Goal: Task Accomplishment & Management: Complete application form

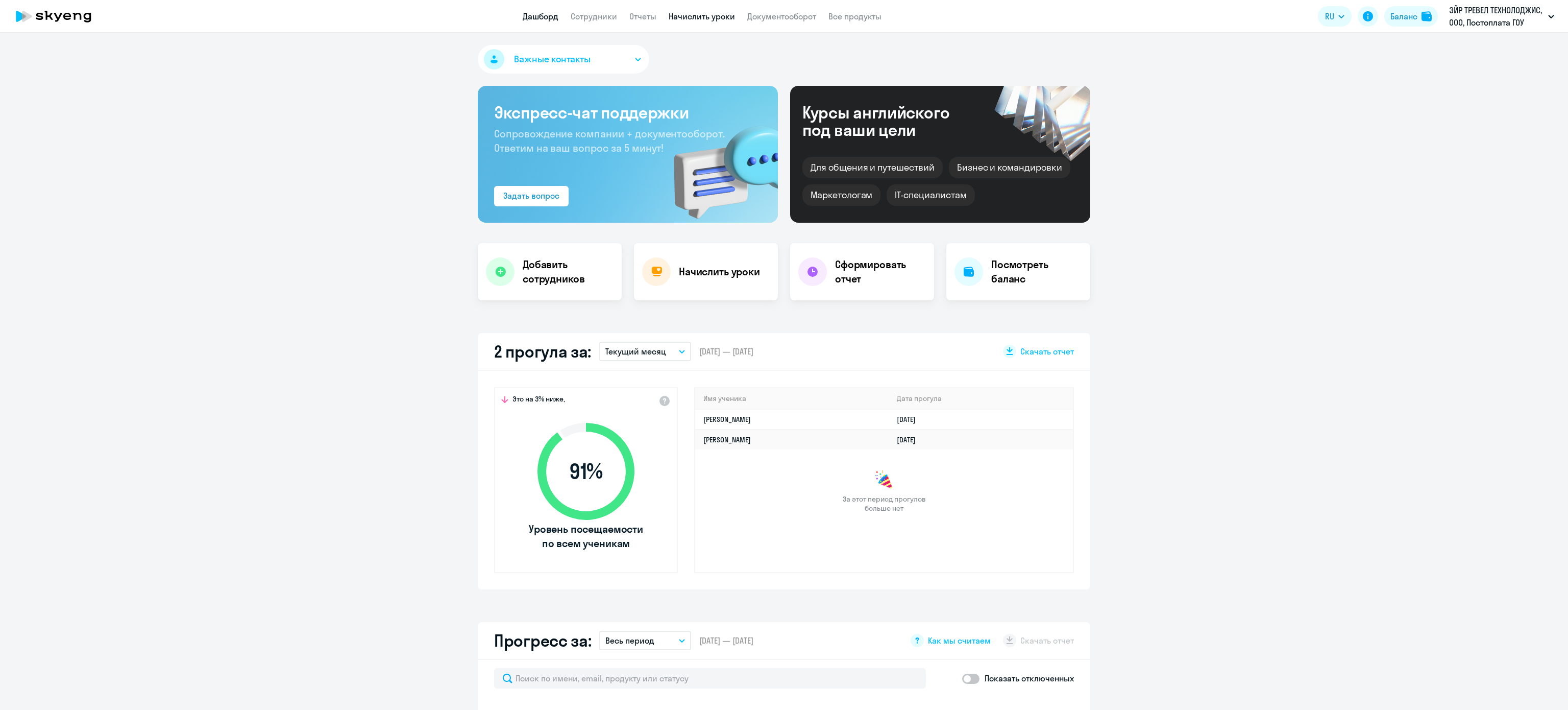
click at [673, 17] on link "Начислить уроки" at bounding box center [702, 16] width 66 height 10
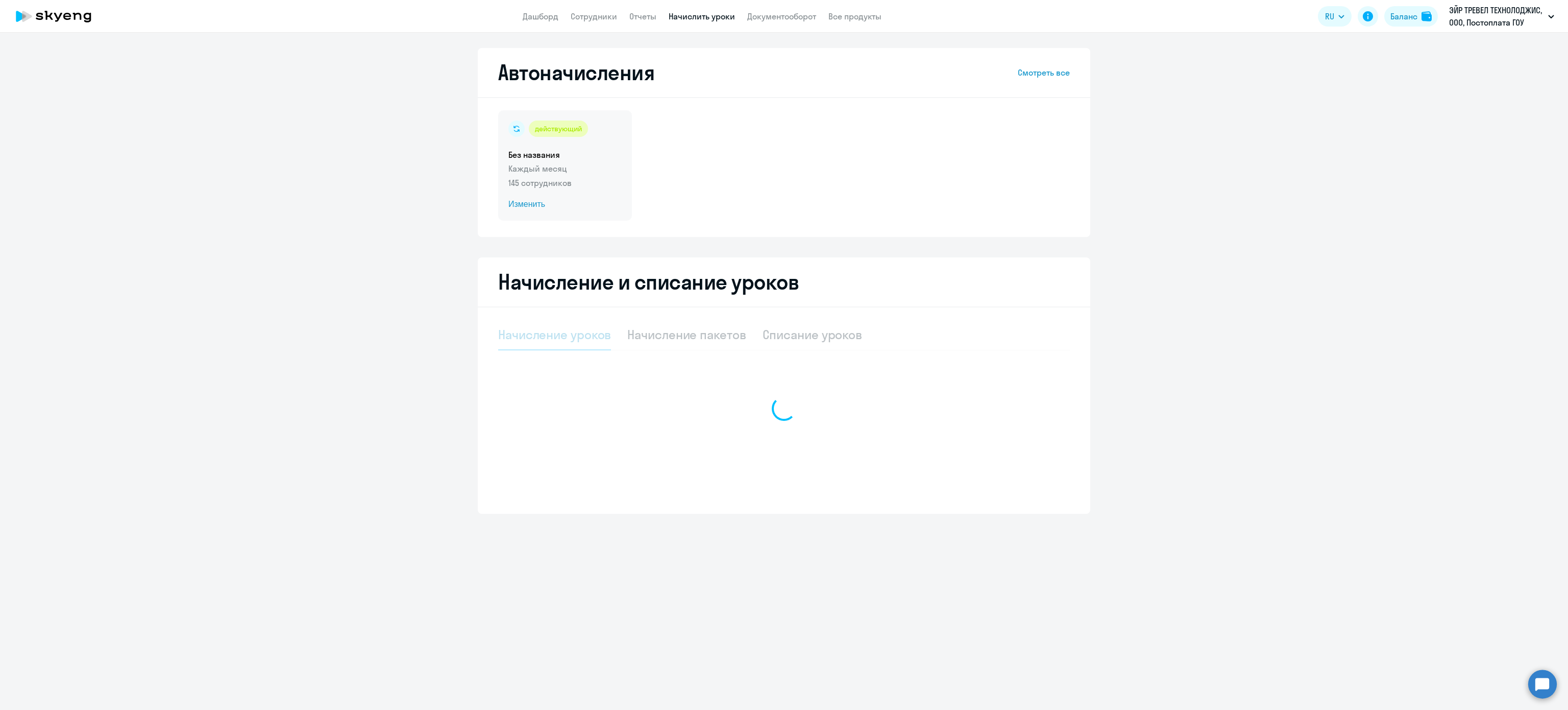
select select "10"
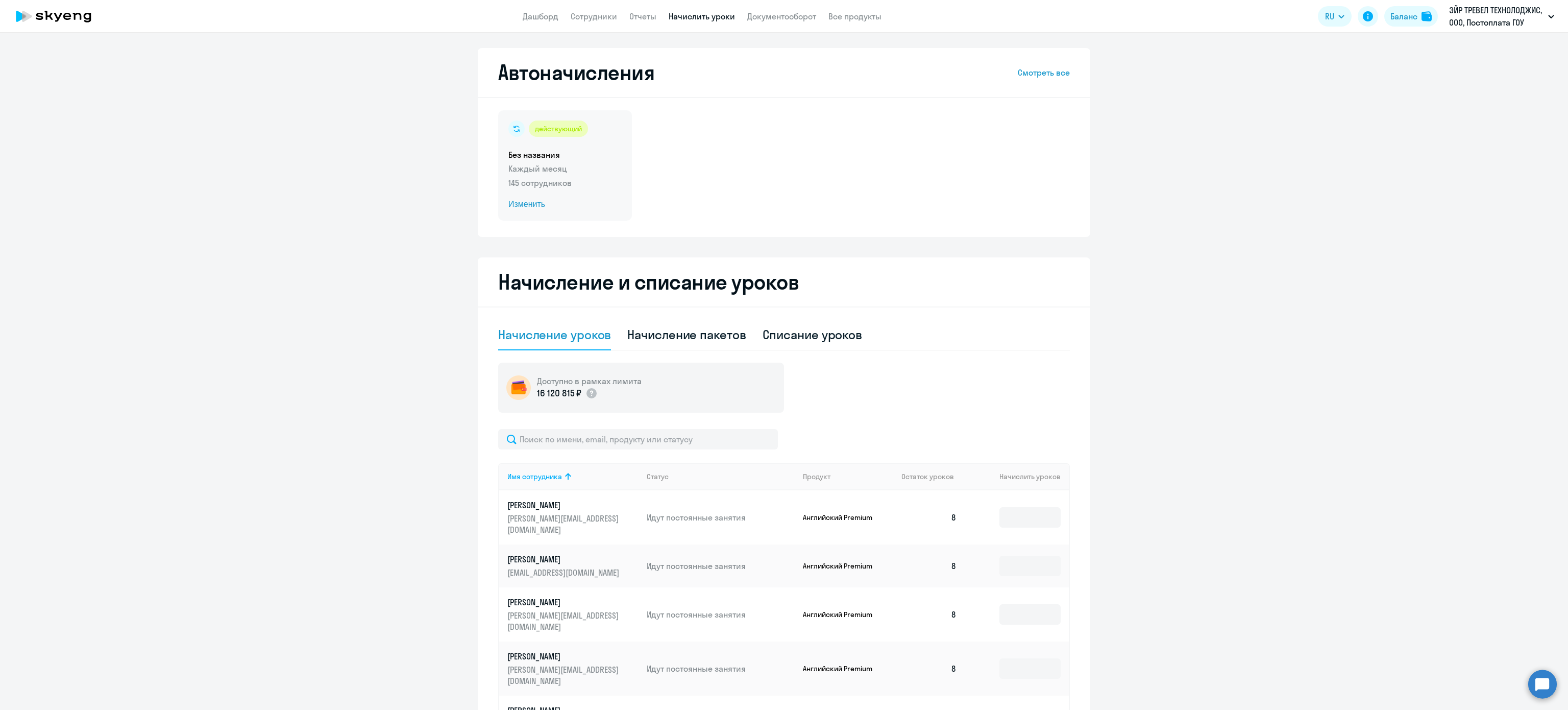
click at [596, 166] on p "Каждый месяц" at bounding box center [564, 168] width 113 height 13
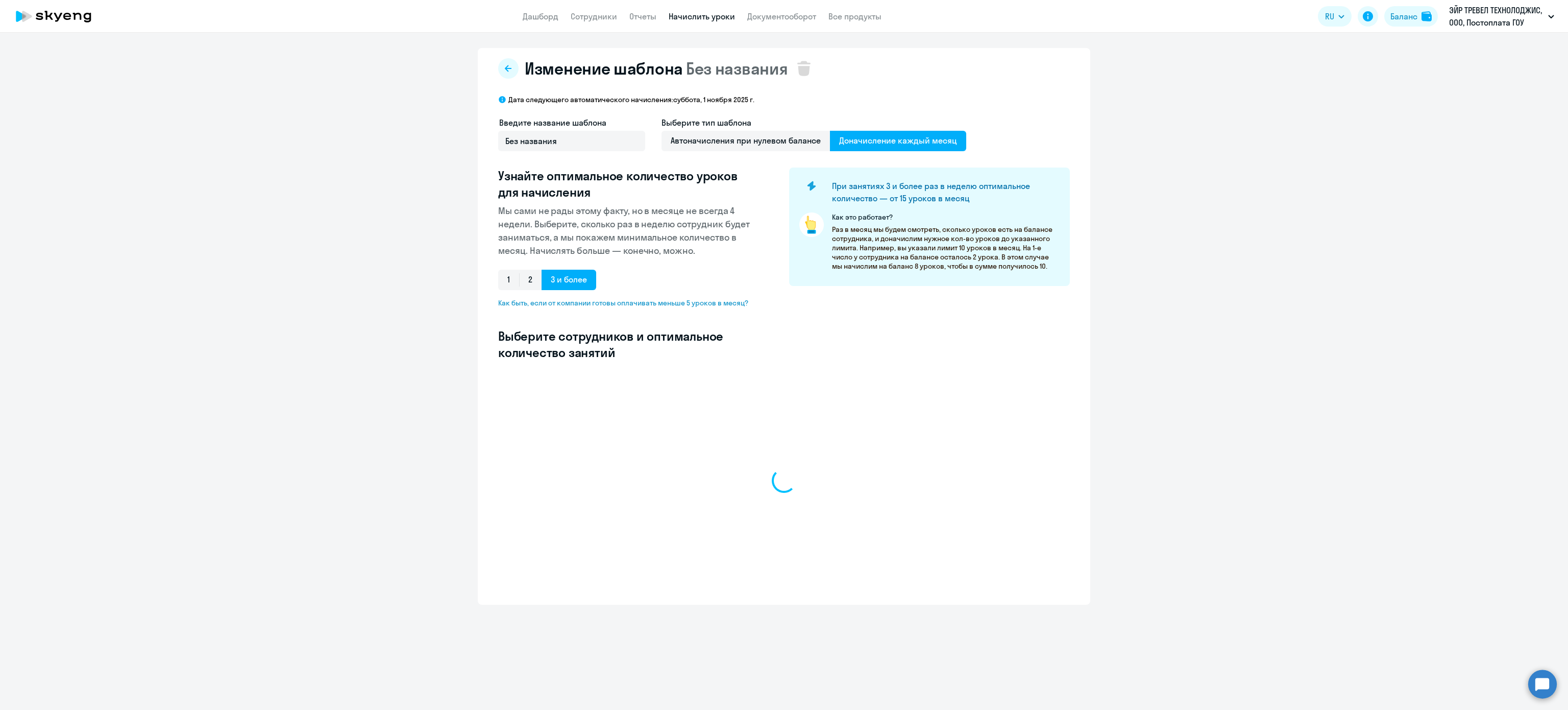
select select "10"
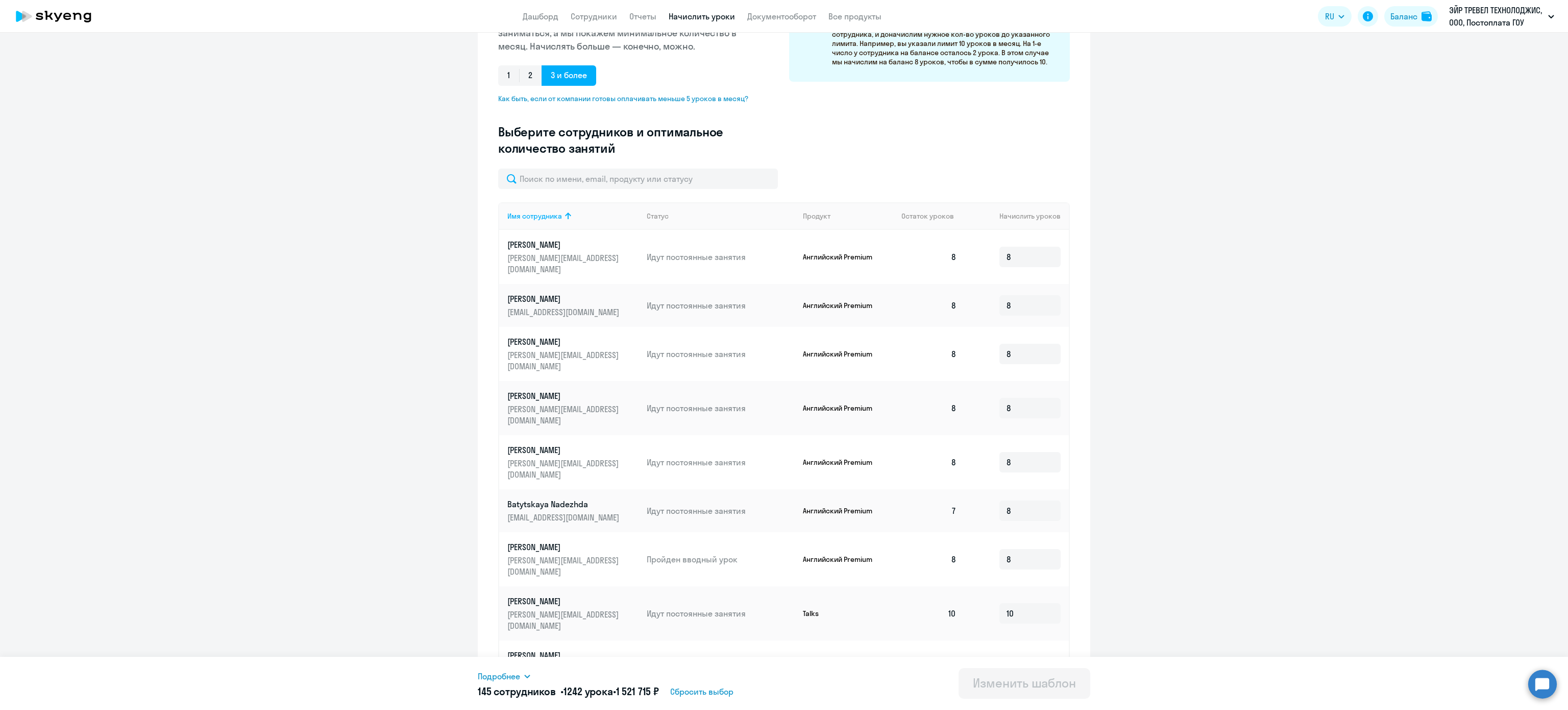
scroll to position [239, 0]
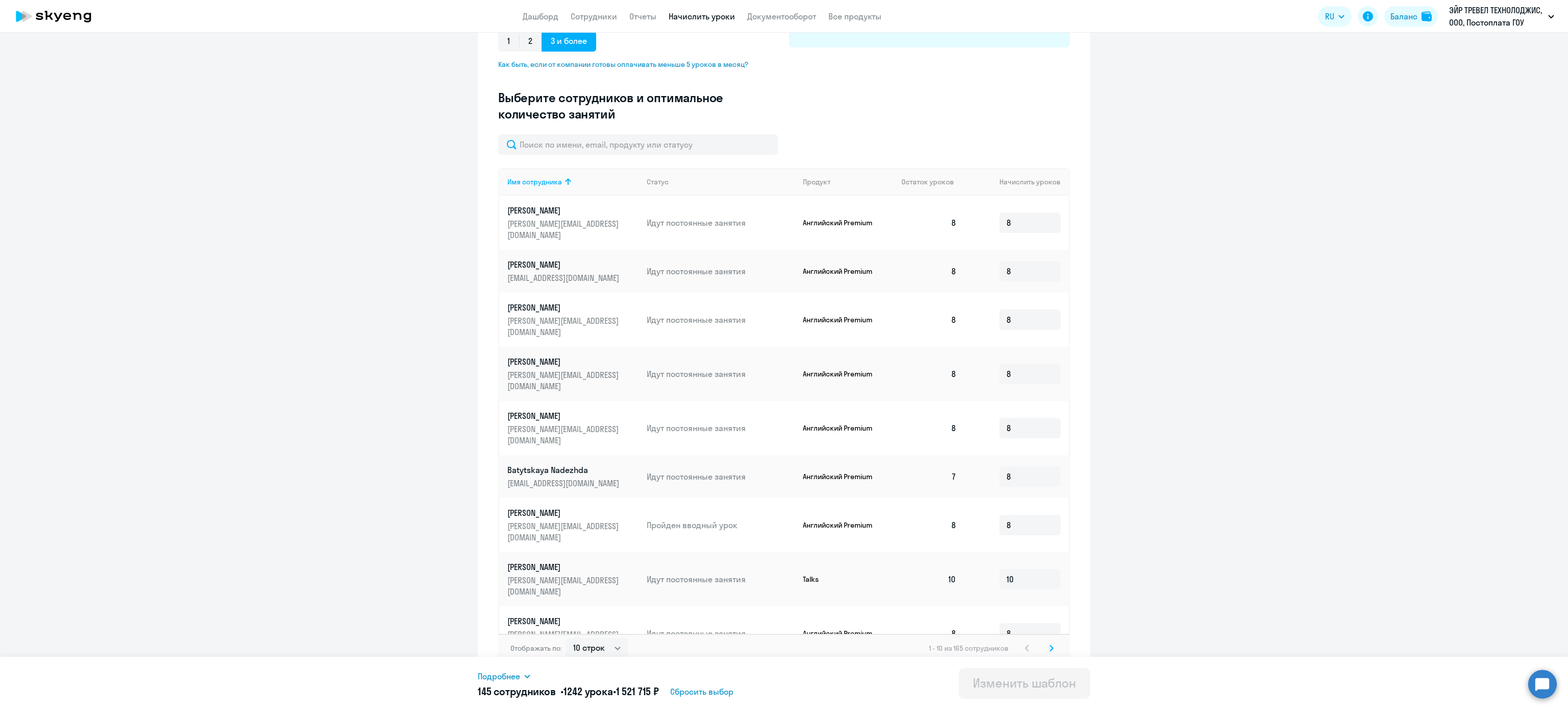
click at [1047, 642] on svg-icon at bounding box center [1051, 648] width 13 height 13
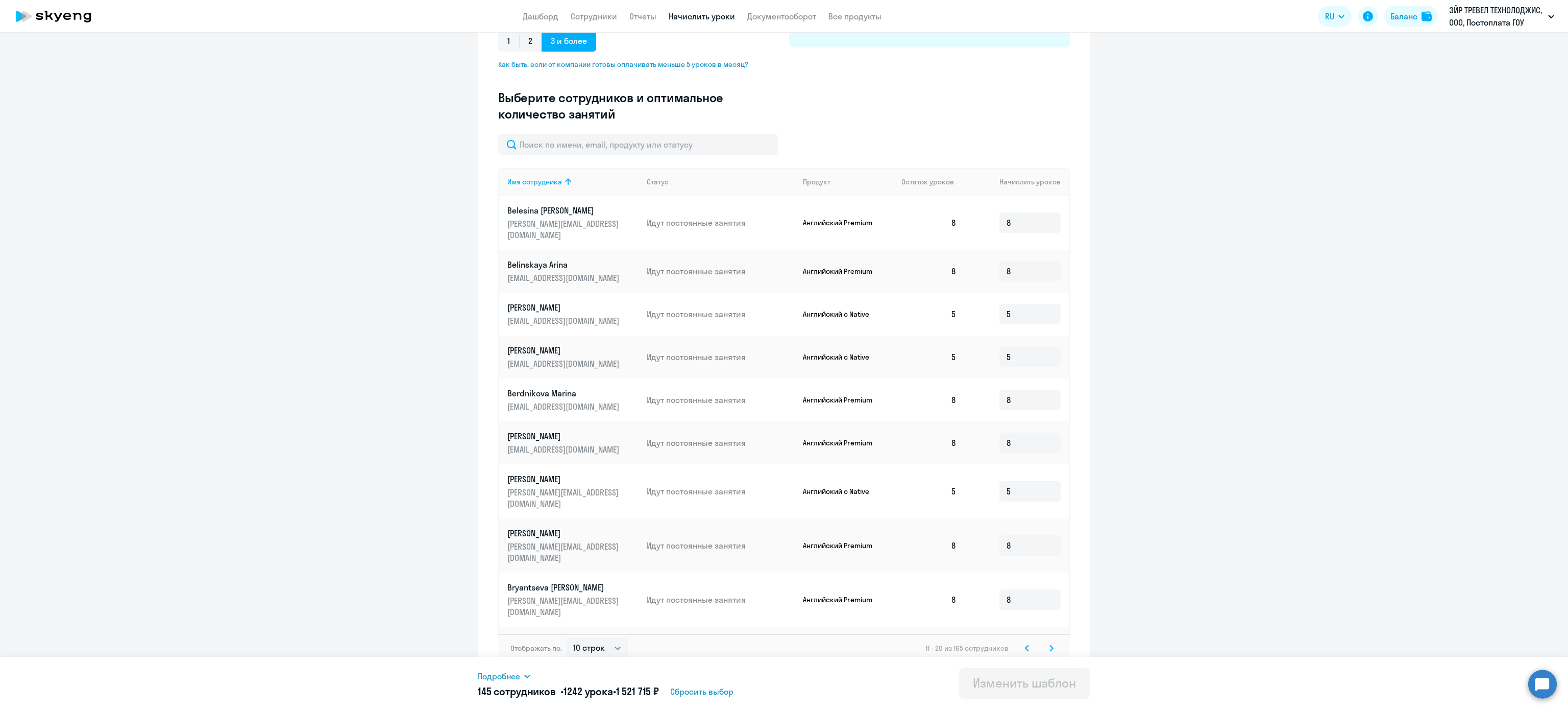
click at [1047, 642] on svg-icon at bounding box center [1051, 648] width 13 height 13
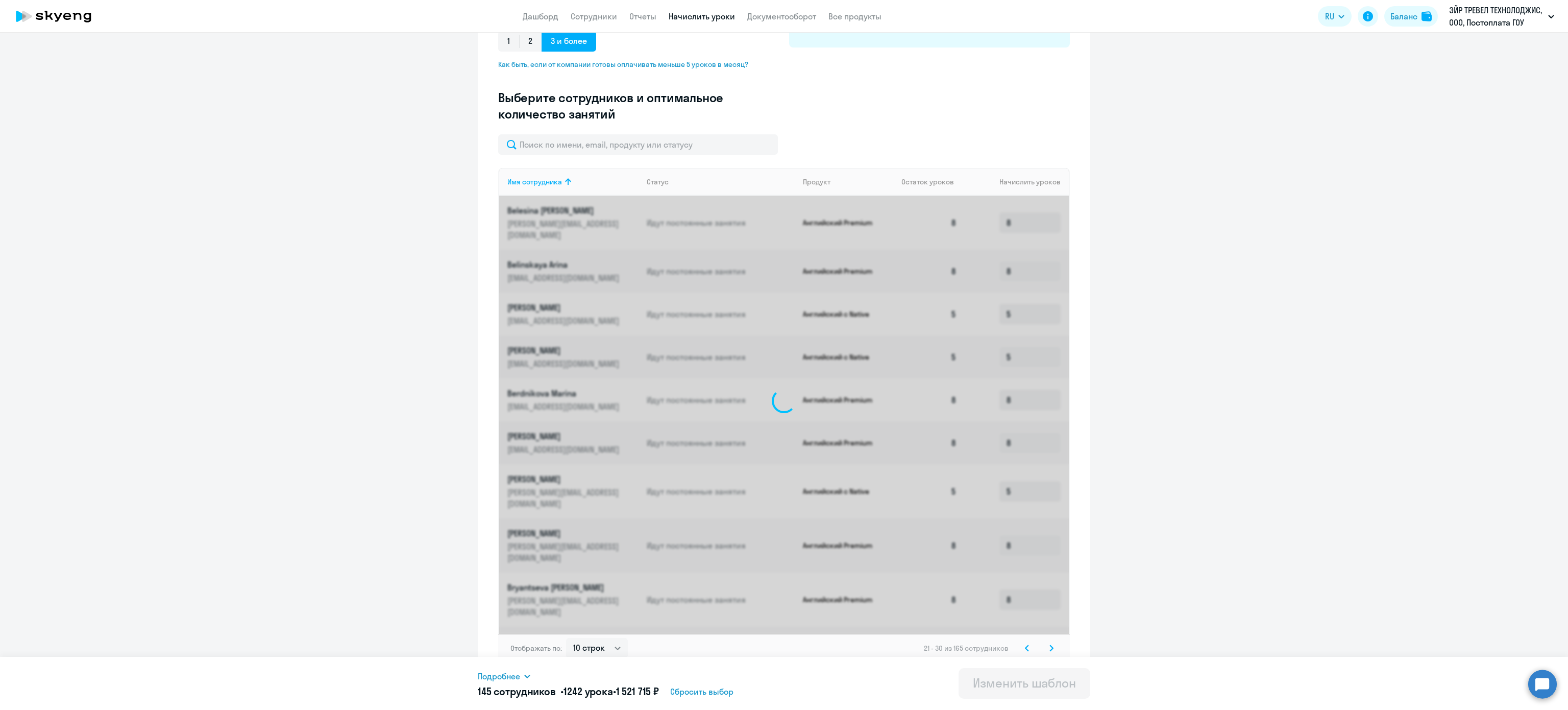
click at [1047, 642] on svg-icon at bounding box center [1051, 648] width 13 height 13
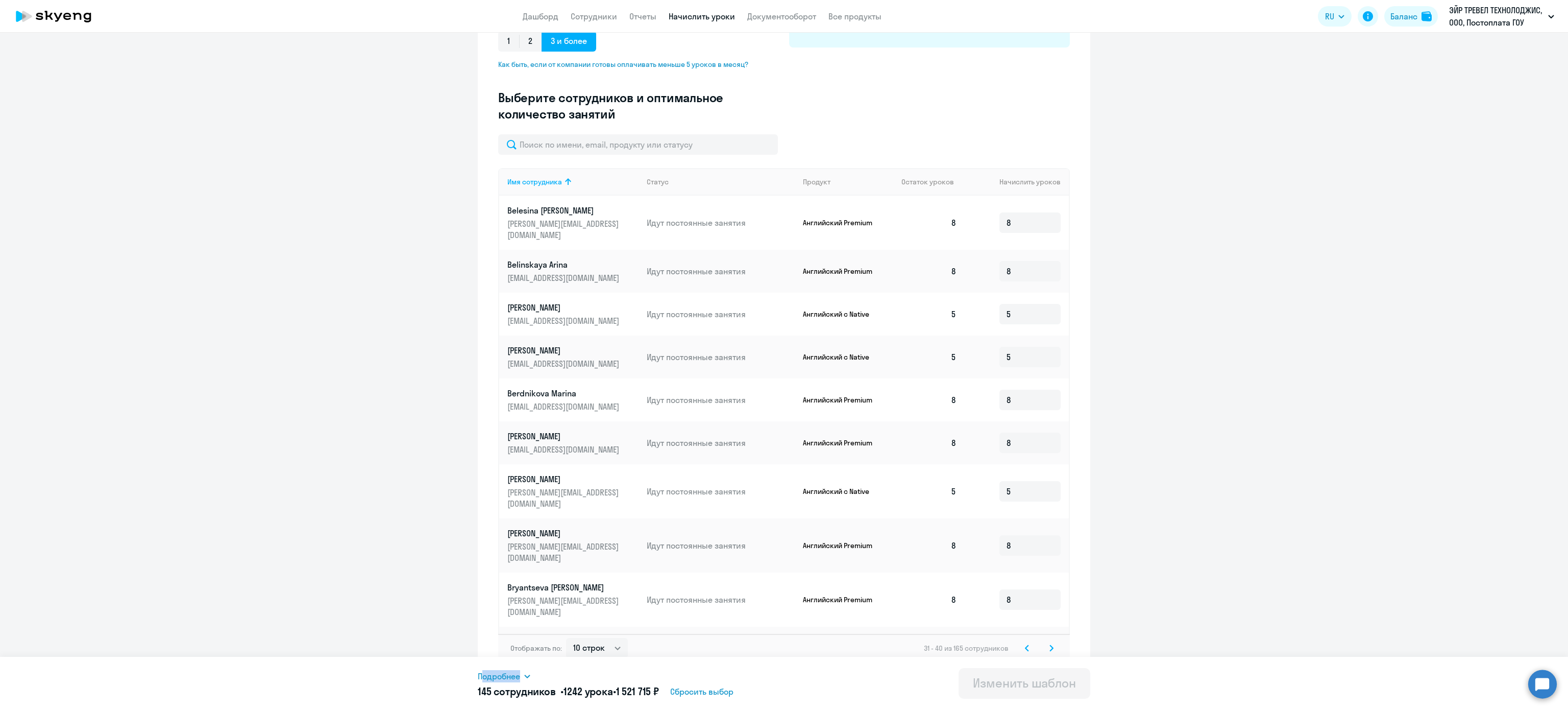
click at [1047, 642] on svg-icon at bounding box center [1051, 648] width 13 height 13
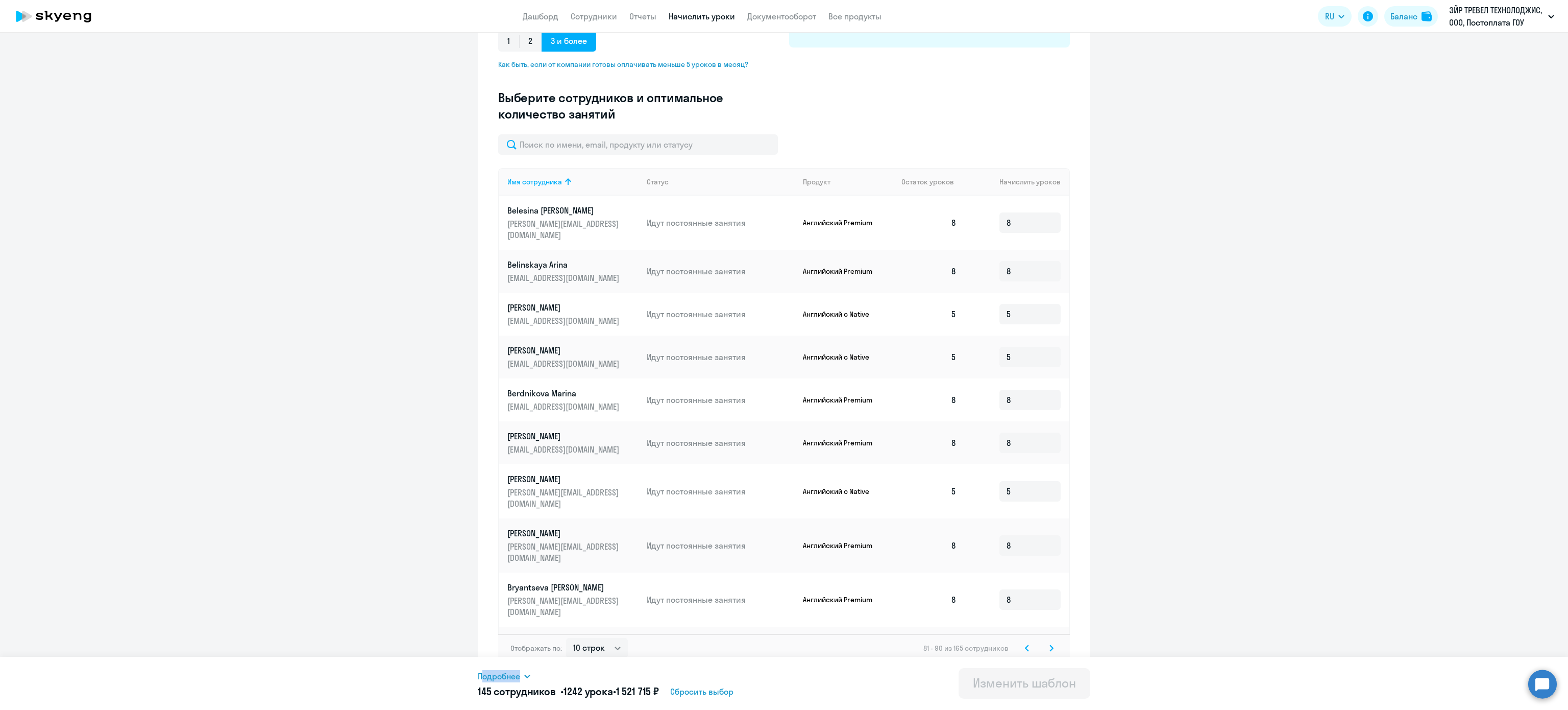
click at [1047, 642] on svg-icon at bounding box center [1051, 648] width 13 height 13
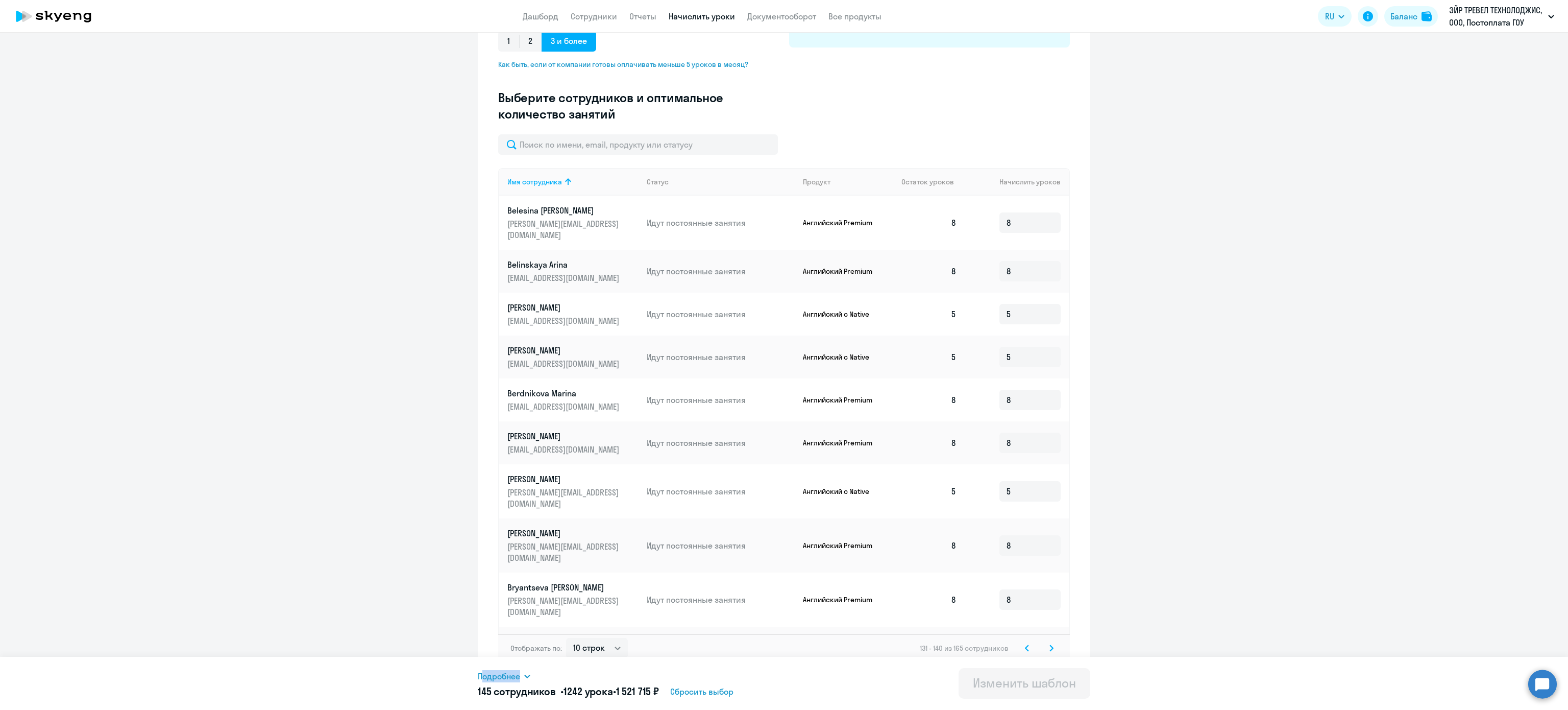
click at [1047, 642] on svg-icon at bounding box center [1051, 648] width 13 height 13
click at [1047, 642] on div "161 - 165 из 165 сотрудников" at bounding box center [988, 648] width 138 height 13
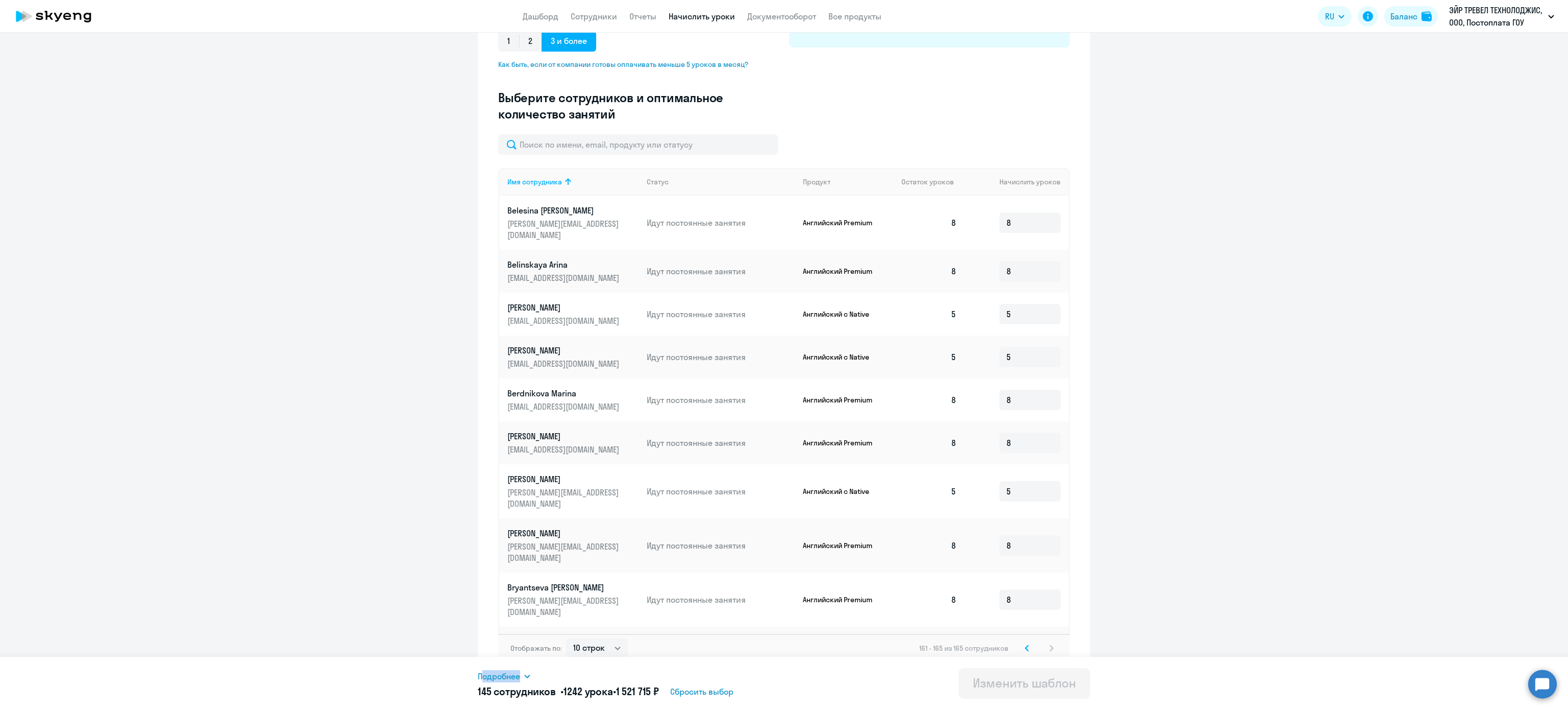
scroll to position [24, 0]
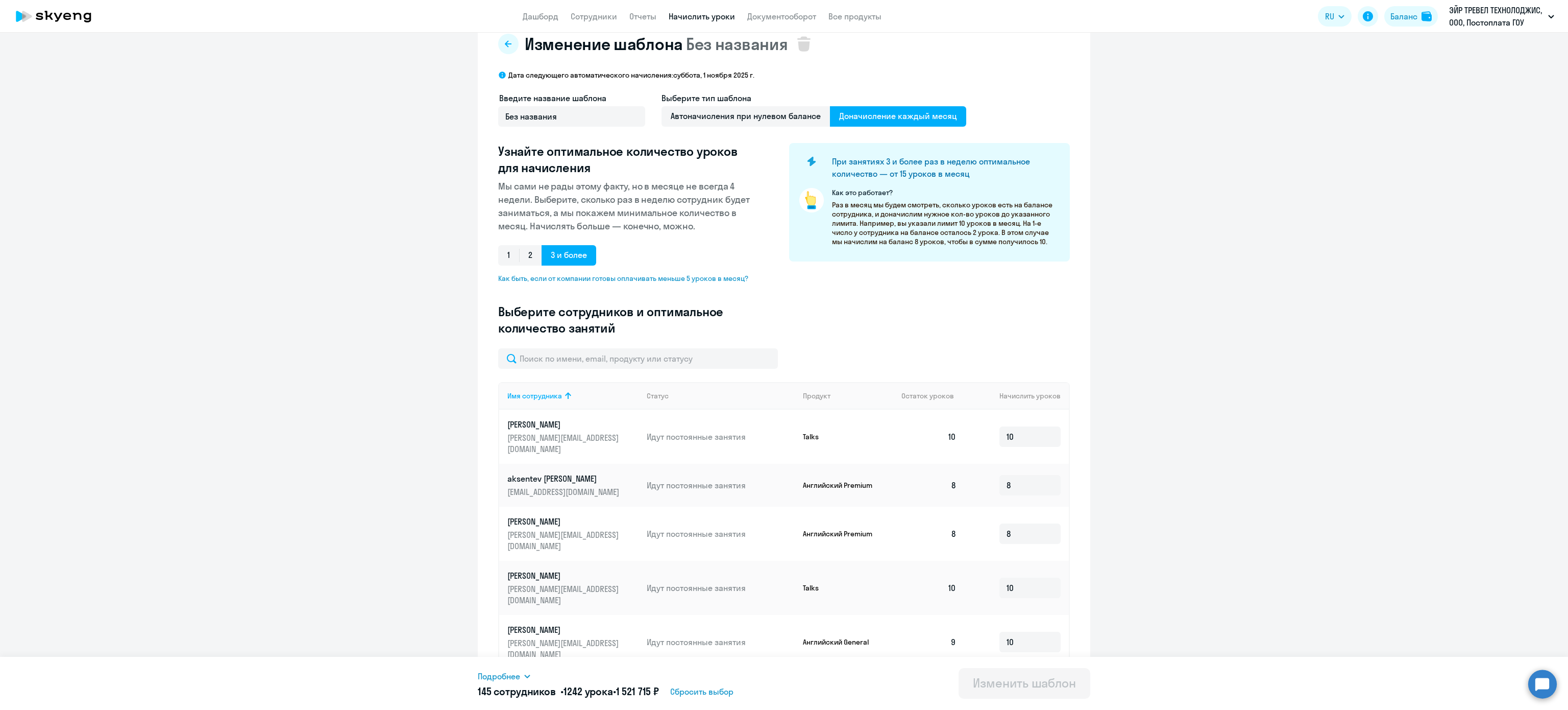
click at [1025, 680] on icon at bounding box center [1026, 683] width 4 height 8
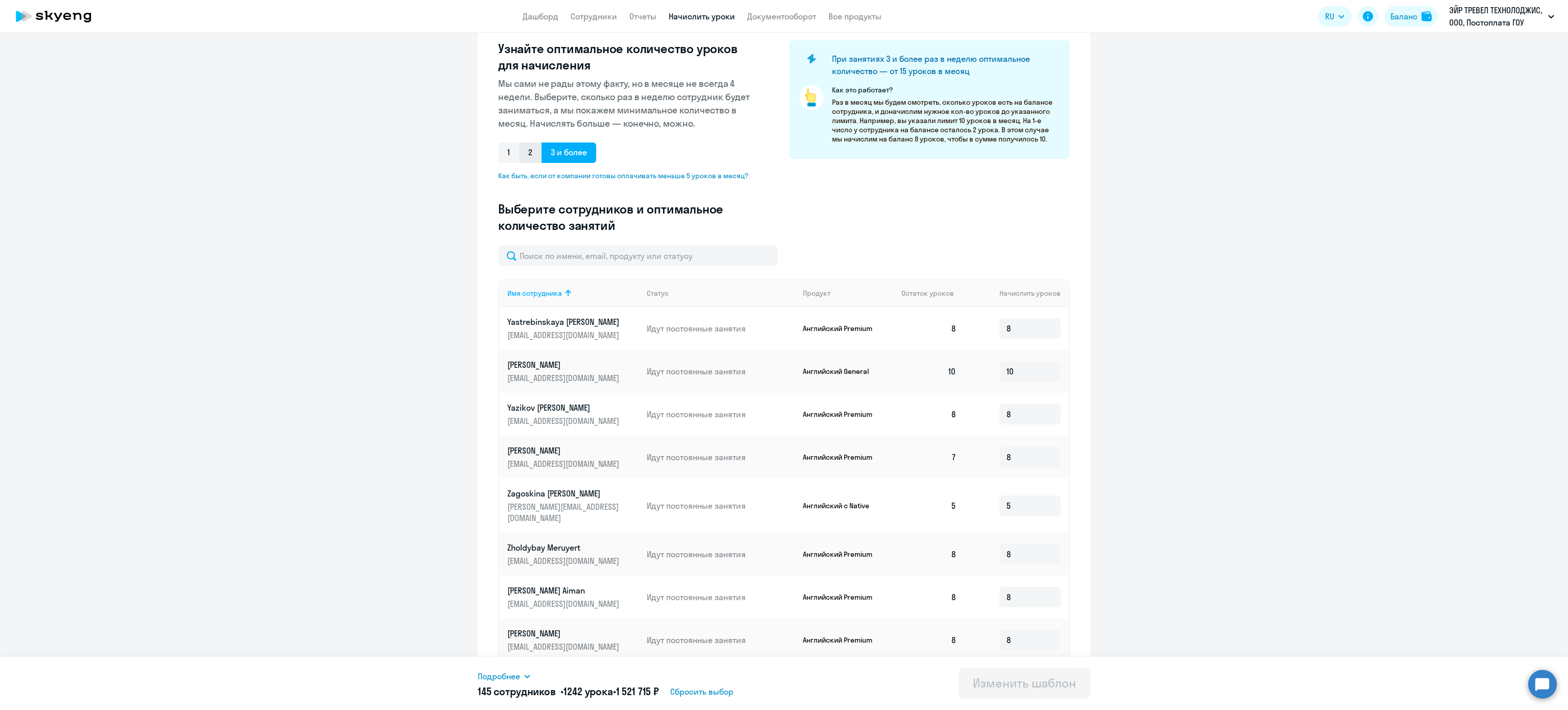
scroll to position [0, 0]
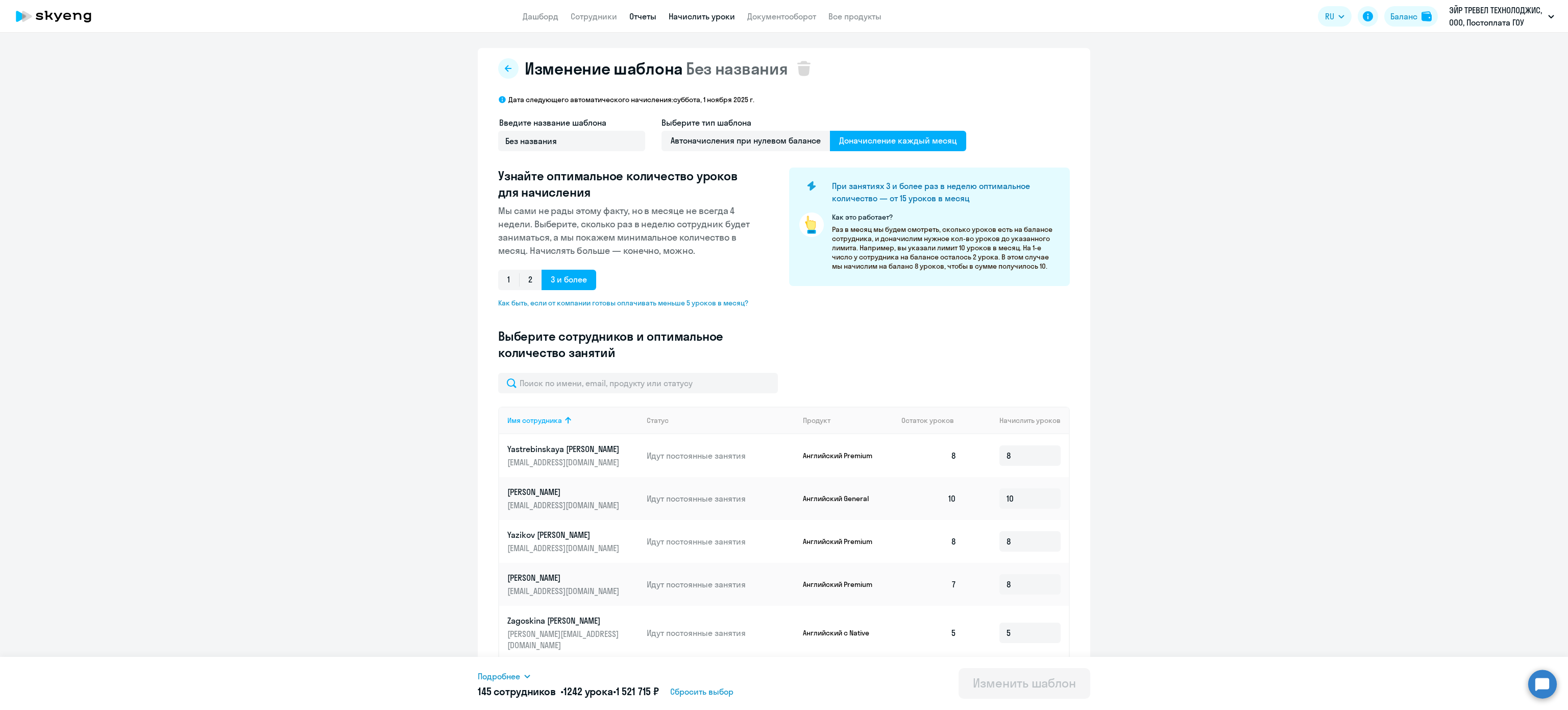
click at [645, 14] on link "Отчеты" at bounding box center [643, 16] width 27 height 10
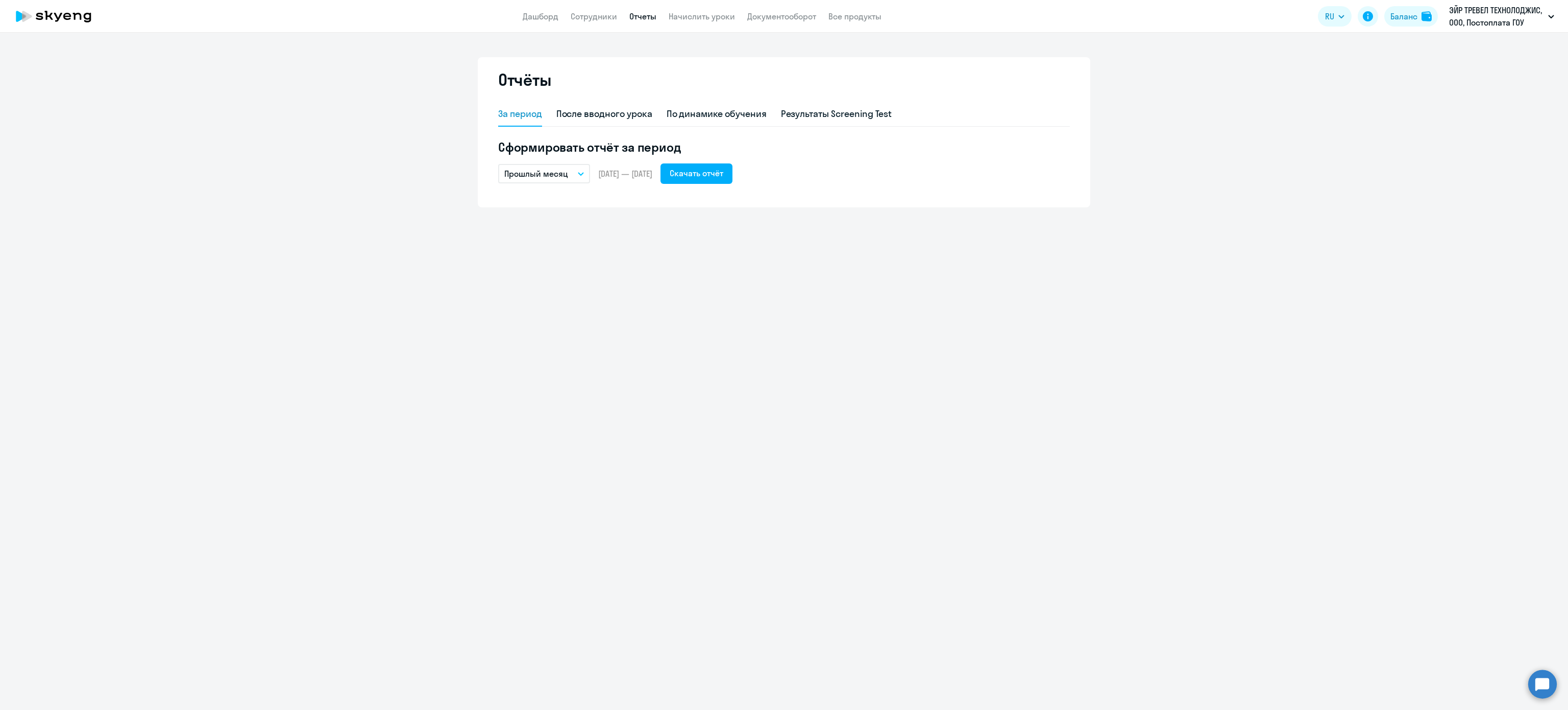
click at [827, 404] on div "Отчёты За период После вводного урока По динамике обучения Результаты Screening…" at bounding box center [784, 371] width 1568 height 677
click at [684, 11] on link "Начислить уроки" at bounding box center [702, 16] width 66 height 10
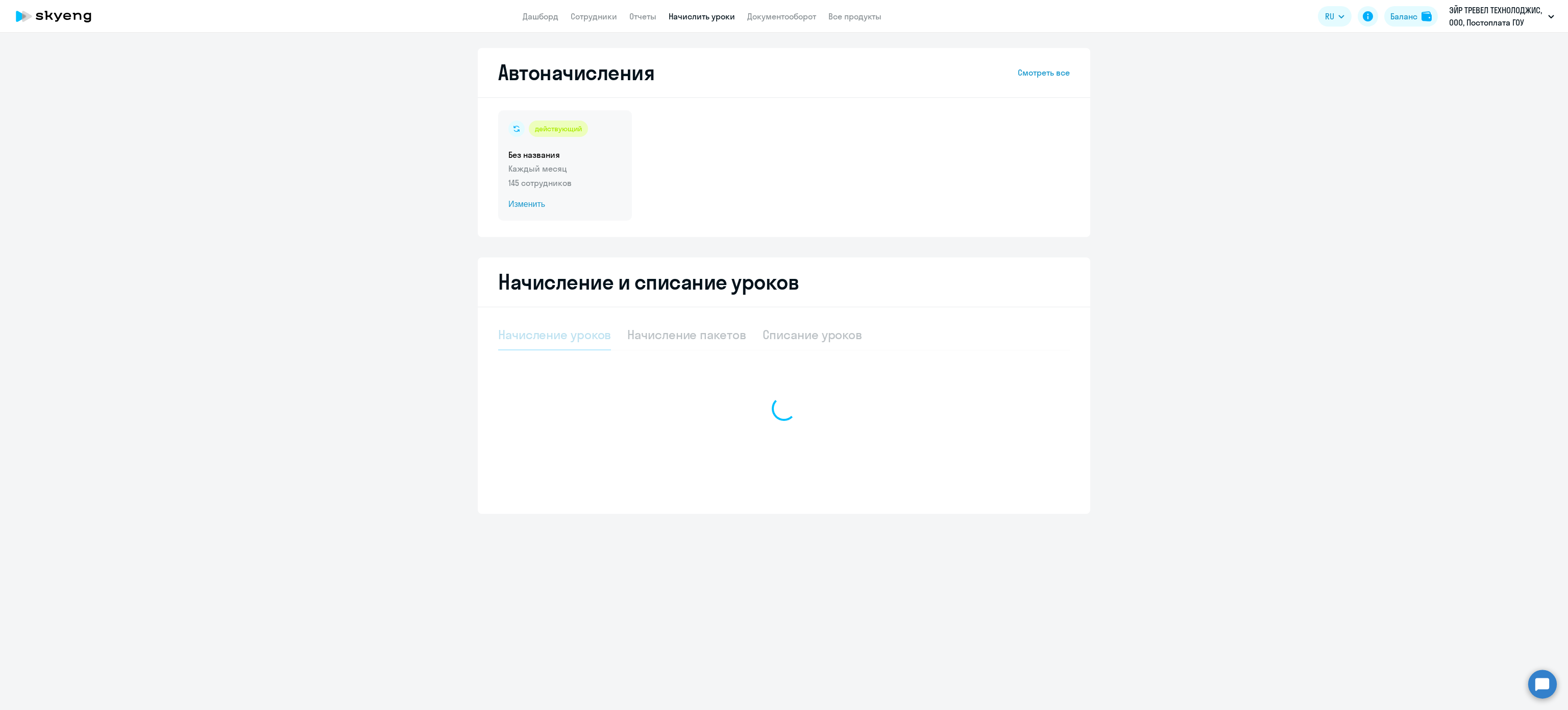
click at [595, 160] on div "действующий Без названия Каждый месяц 145 сотрудников Изменить" at bounding box center [565, 166] width 134 height 111
select select "10"
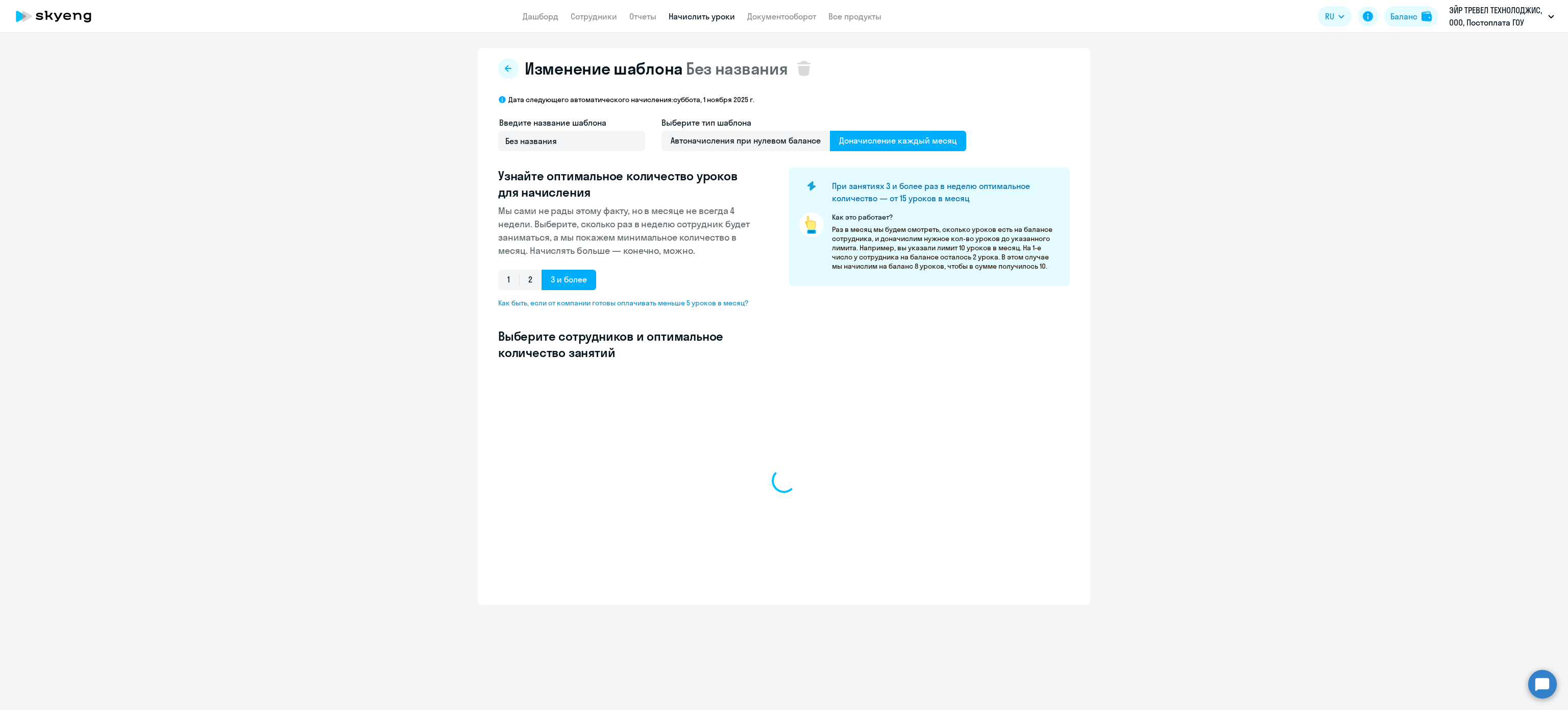
select select "10"
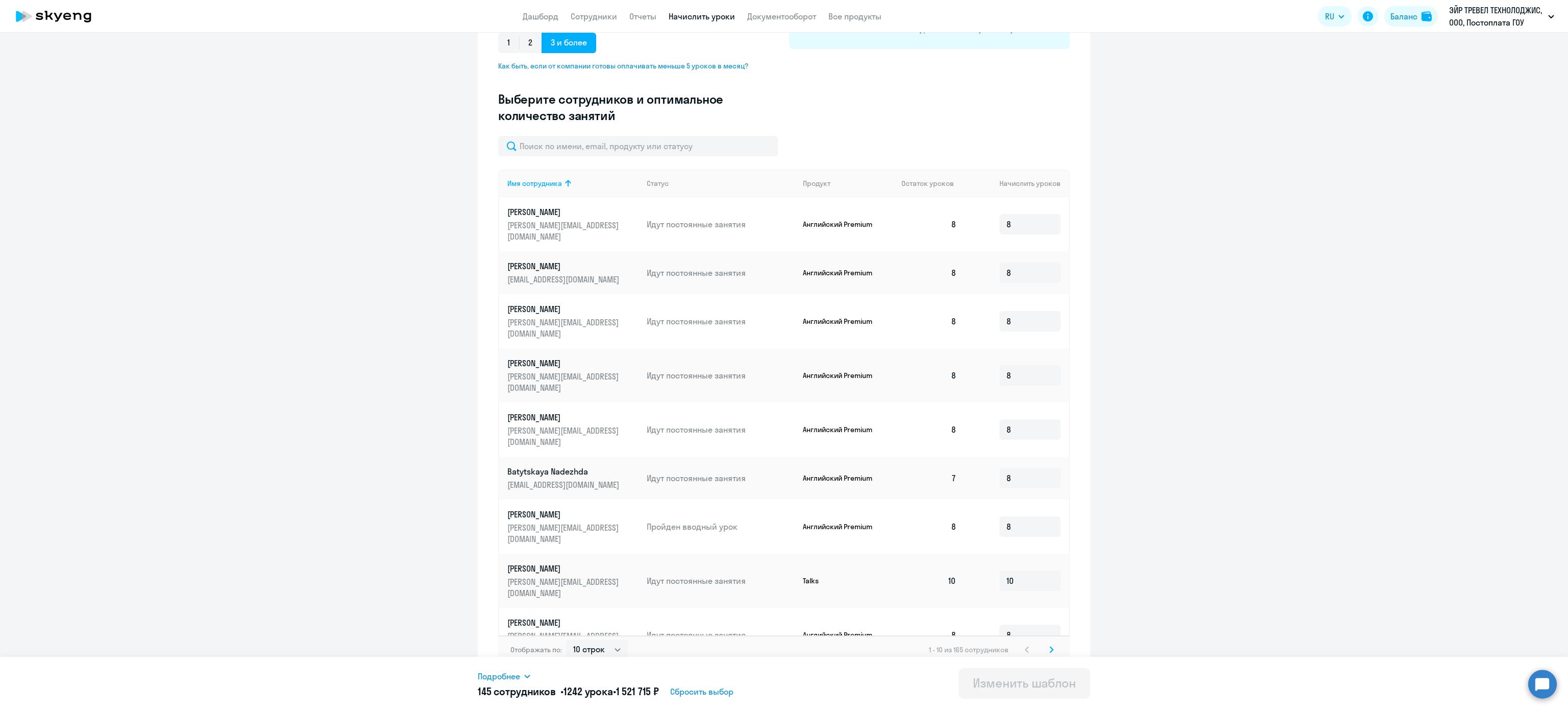
scroll to position [239, 0]
click at [548, 148] on input "text" at bounding box center [638, 144] width 280 height 20
paste input "Nikogosyan"
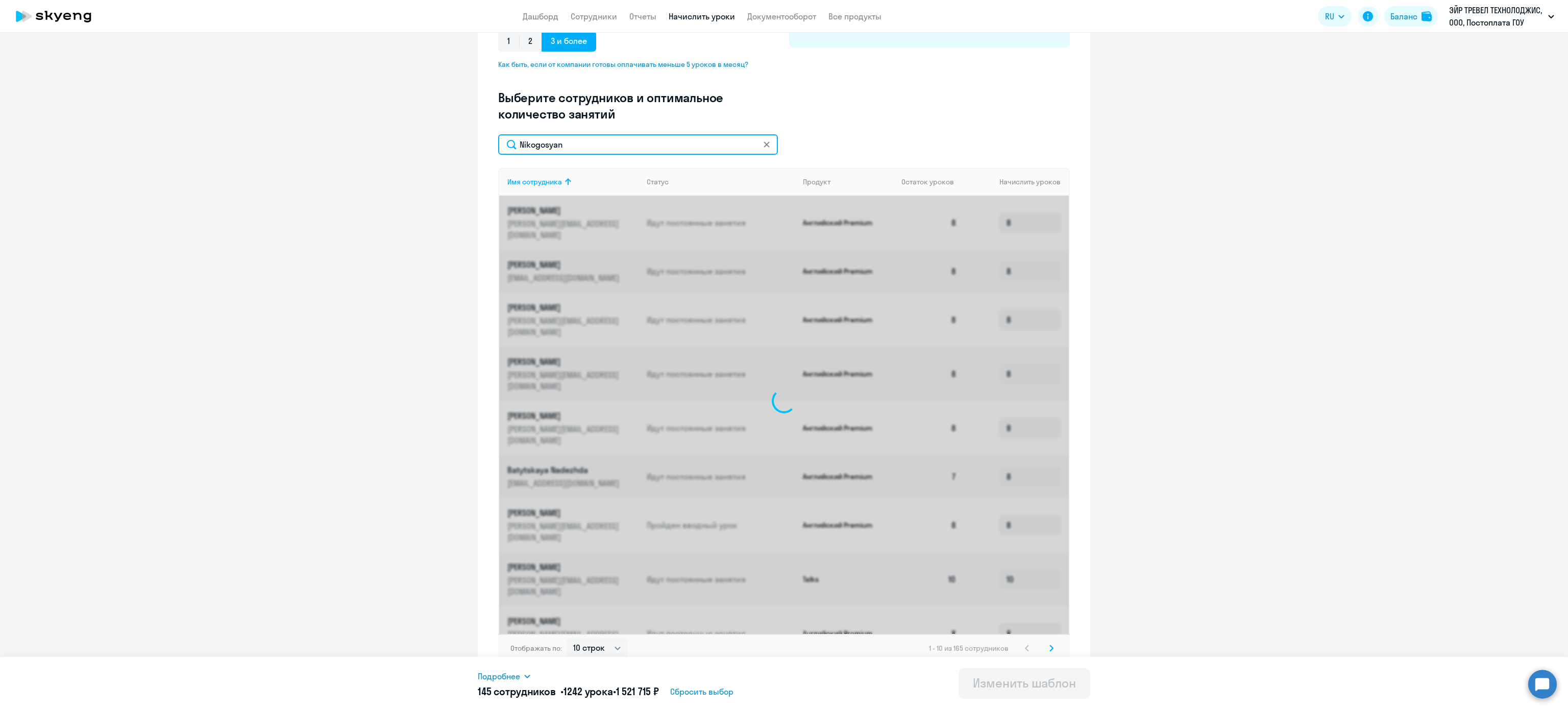
scroll to position [0, 0]
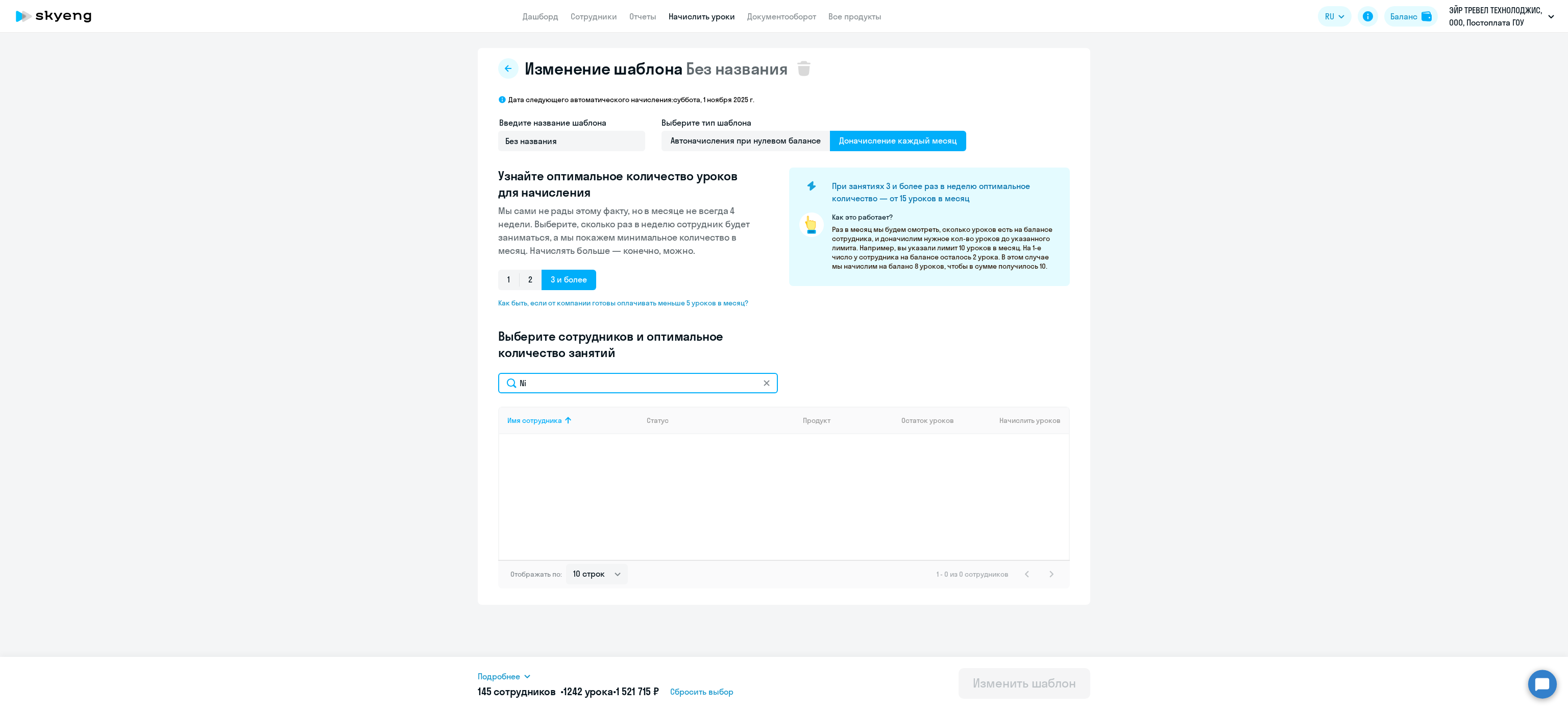
type input "N"
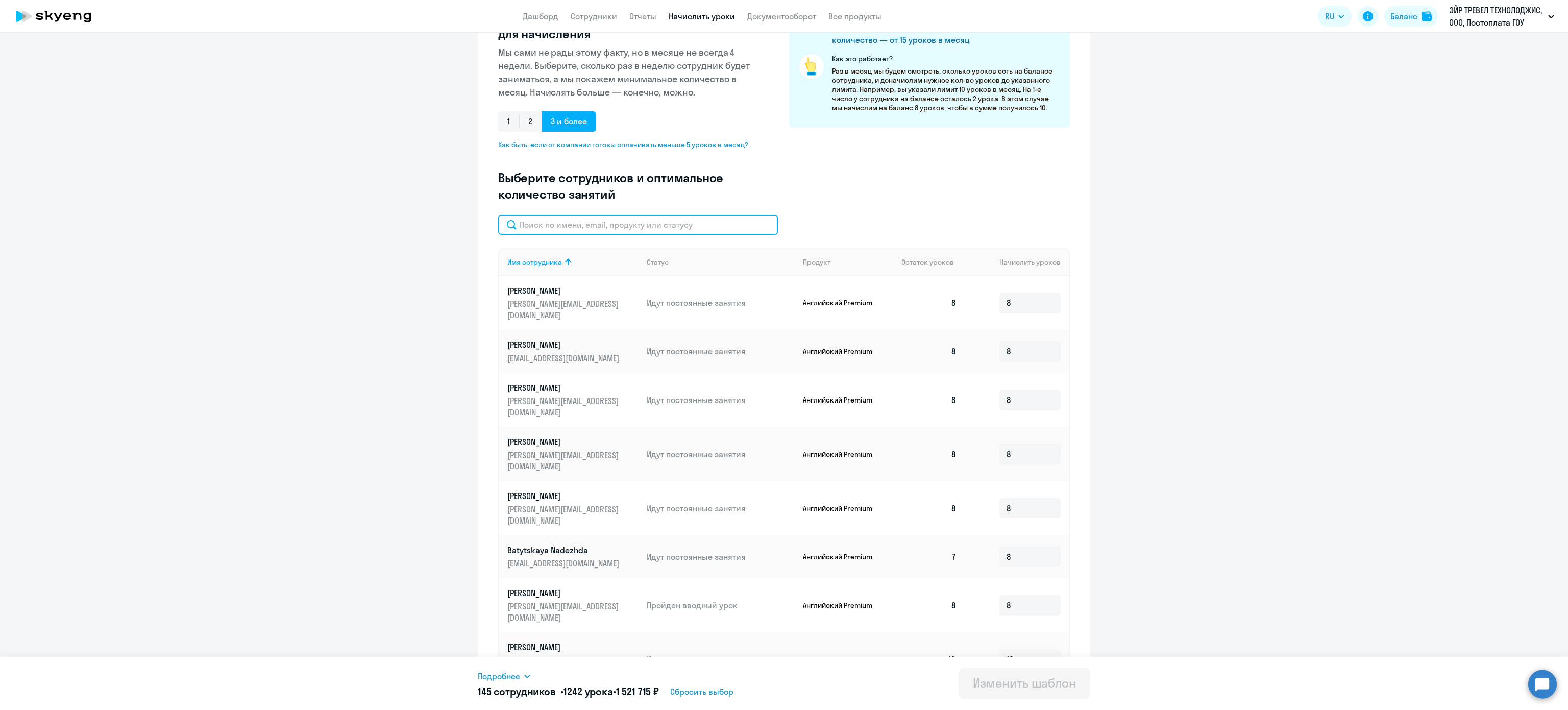
scroll to position [136, 0]
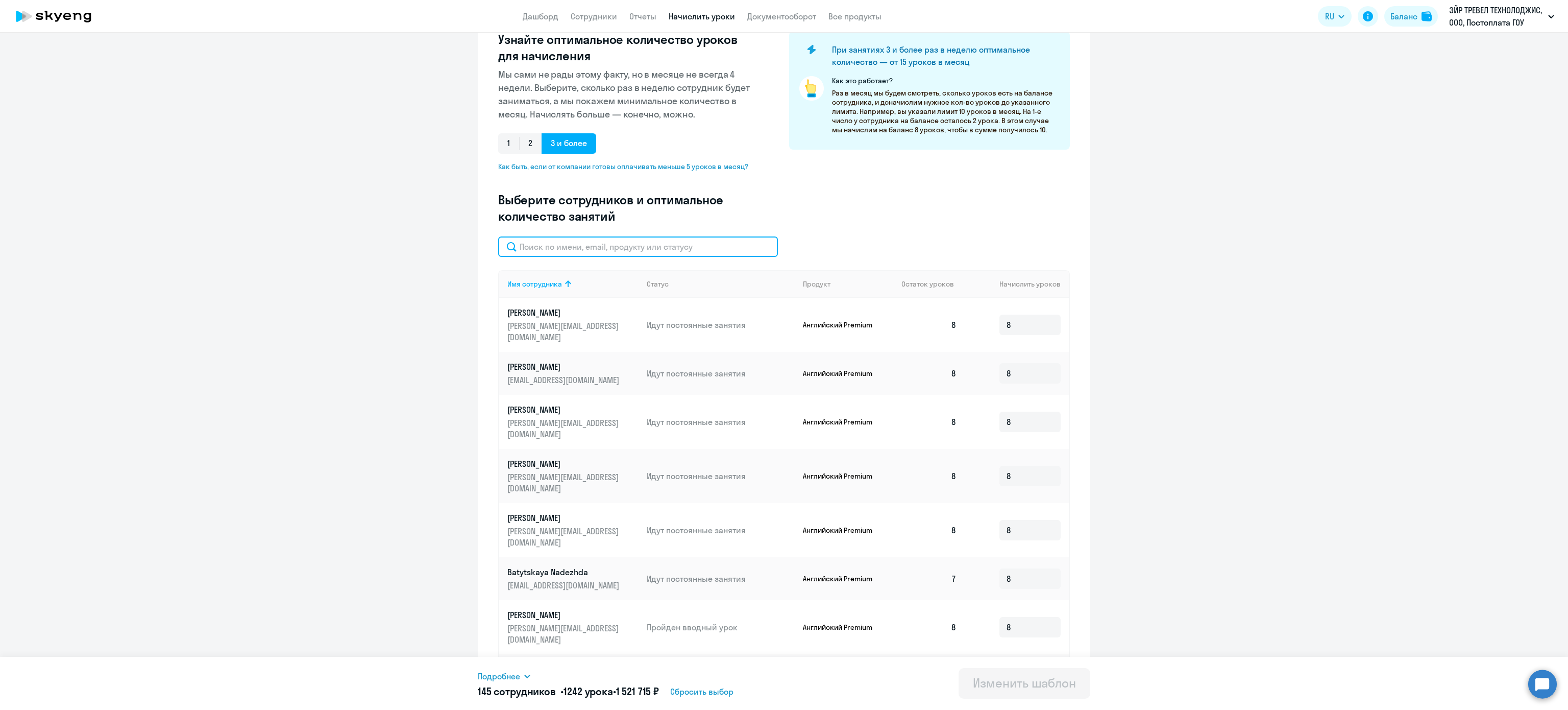
paste input "Nikogosyan"
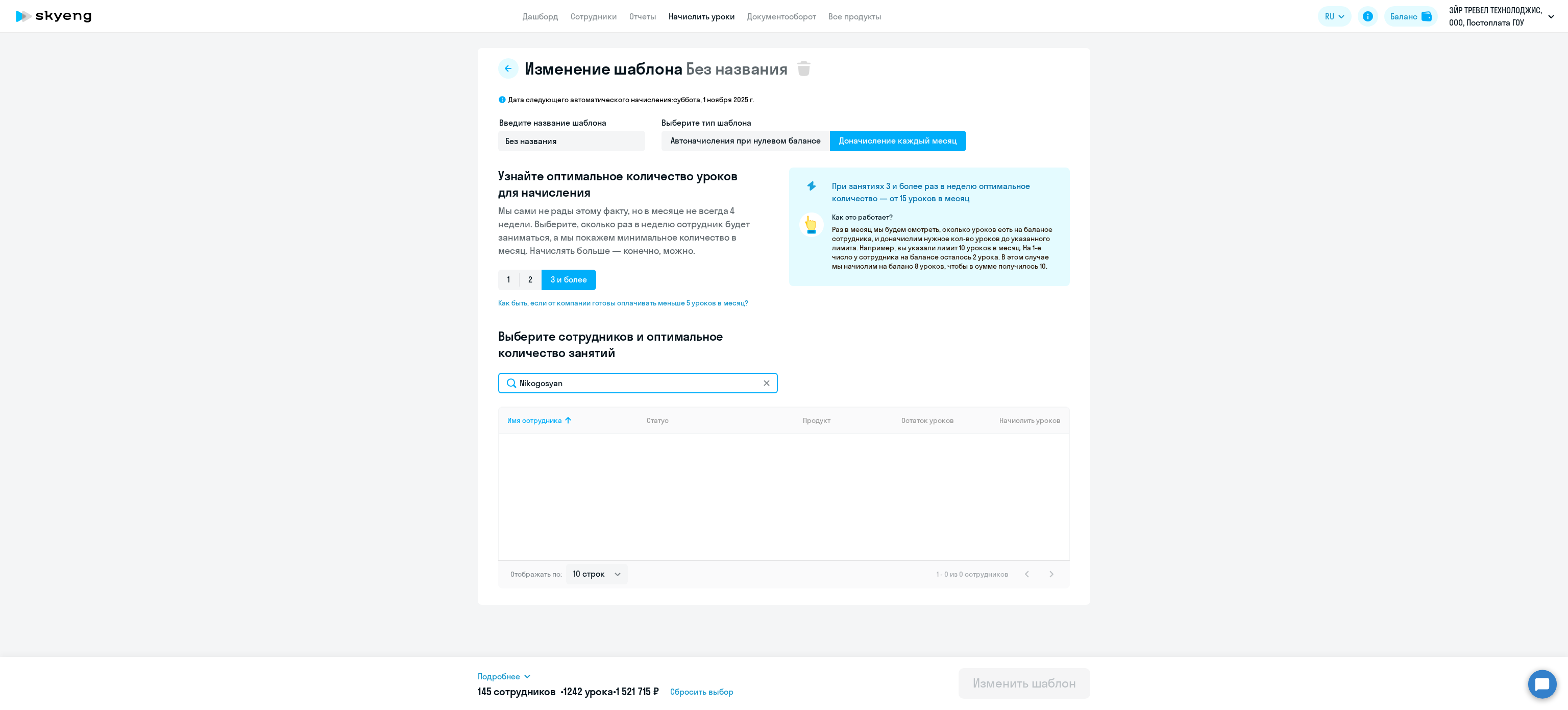
scroll to position [0, 0]
type input "Nikogosyan"
click at [548, 13] on link "Дашборд" at bounding box center [540, 16] width 36 height 10
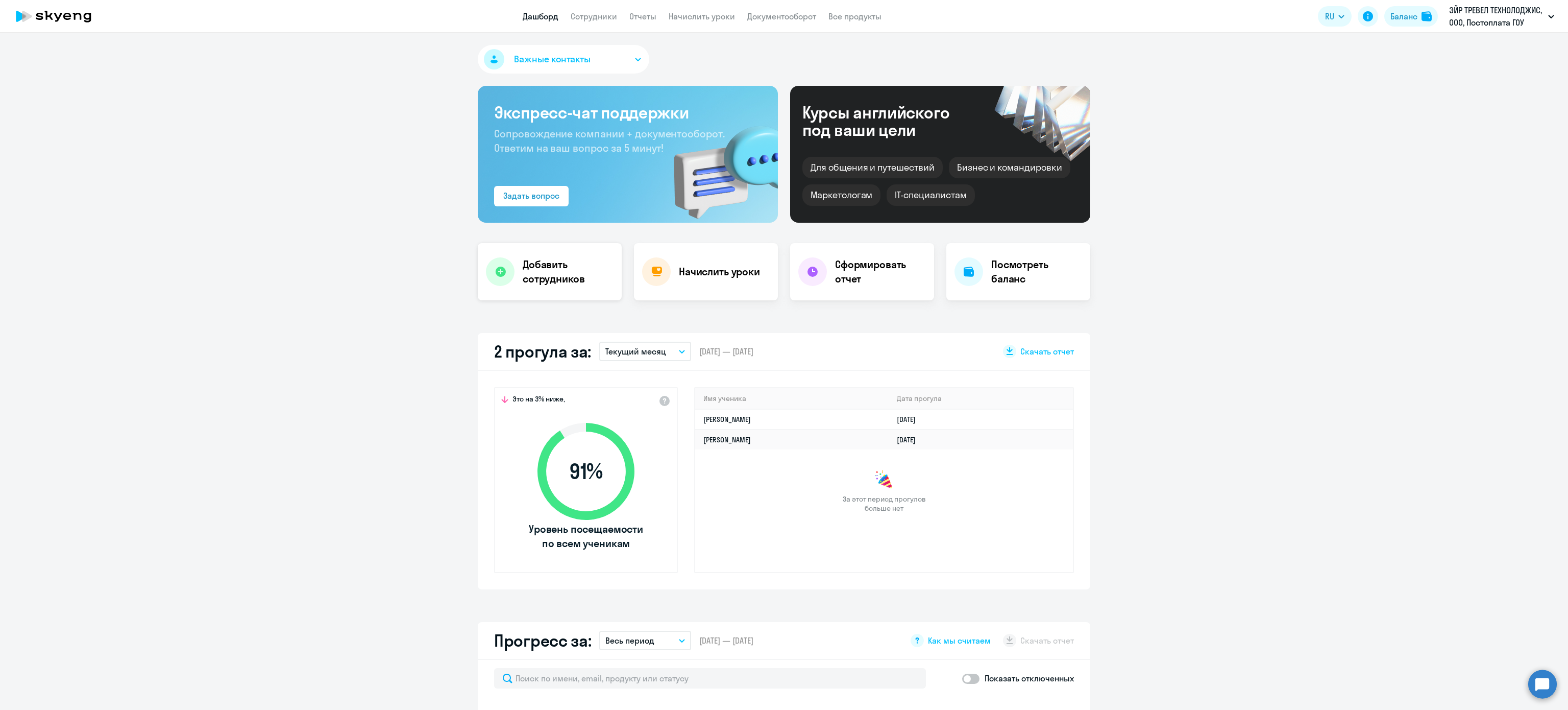
select select "30"
click at [553, 271] on h4 "Добавить сотрудников" at bounding box center [568, 271] width 91 height 28
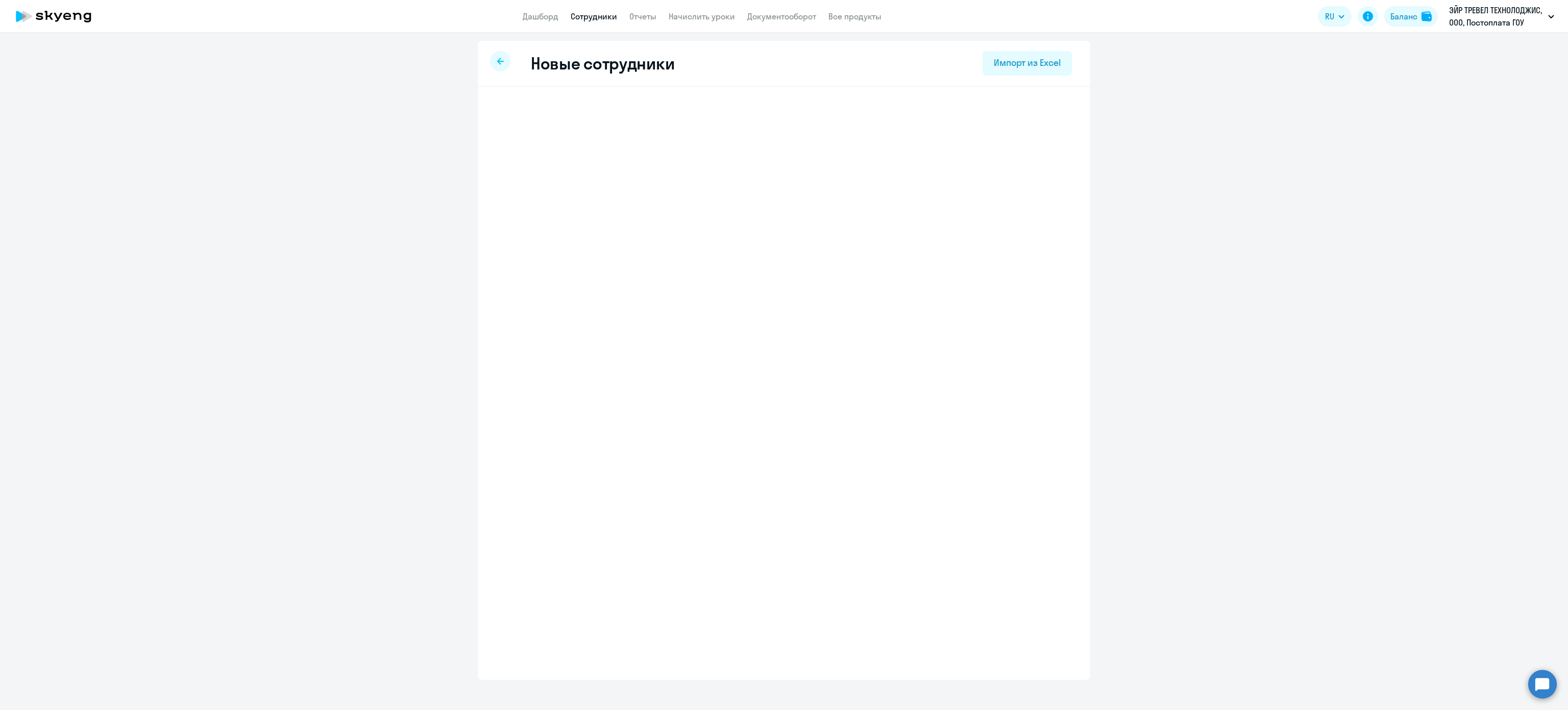
select select "english_adult_not_native_speaker"
select select "3"
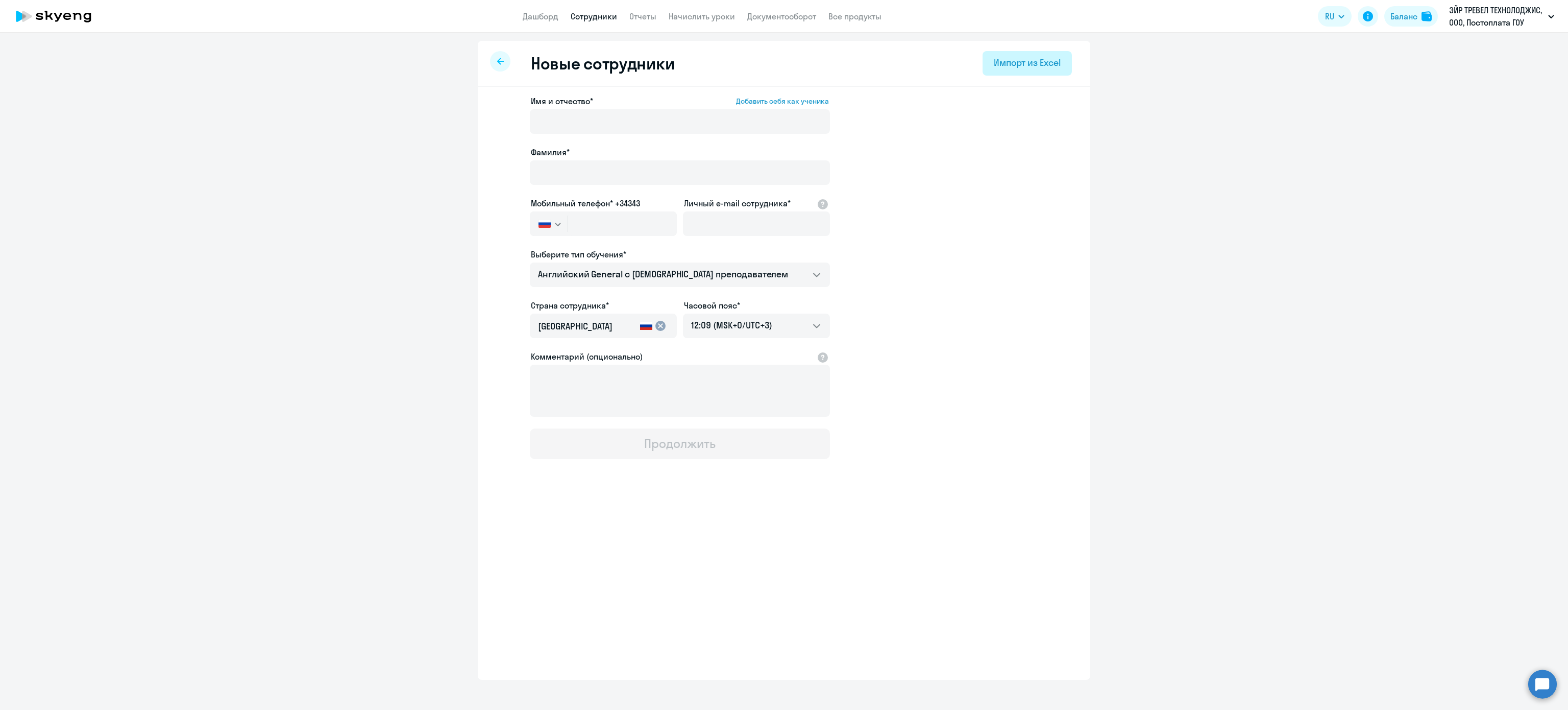
click at [1023, 69] on div "Импорт из Excel" at bounding box center [1027, 63] width 67 height 13
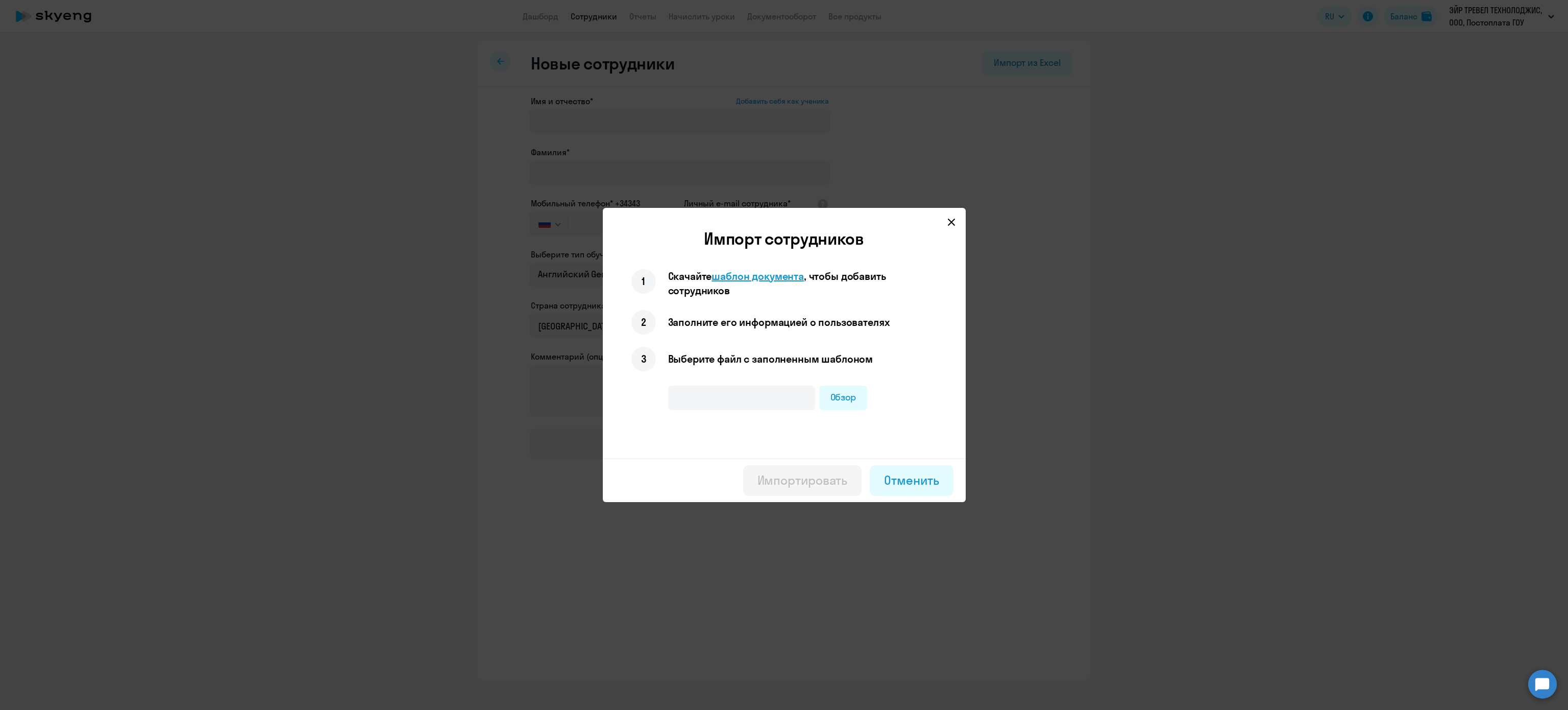
click at [786, 277] on span "шаблон документа" at bounding box center [758, 275] width 92 height 13
click at [950, 227] on svg-icon at bounding box center [951, 222] width 13 height 13
